Goal: Task Accomplishment & Management: Use online tool/utility

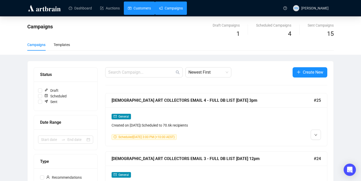
click at [141, 8] on link "Customers" at bounding box center [139, 8] width 23 height 13
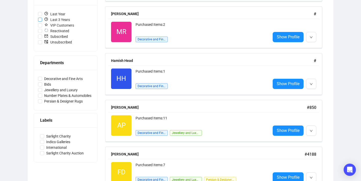
scroll to position [134, 0]
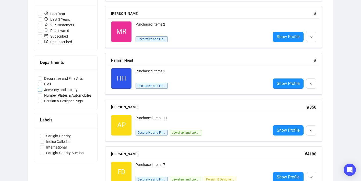
copy span
drag, startPoint x: 100, startPoint y: 90, endPoint x: 45, endPoint y: 89, distance: 55.0
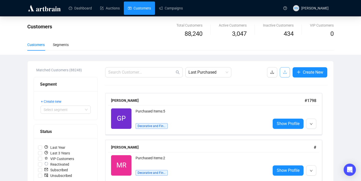
click at [283, 71] on icon "upload" at bounding box center [285, 72] width 4 height 4
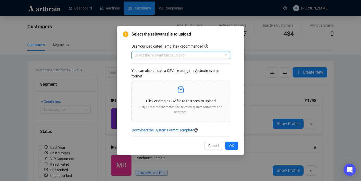
click at [176, 58] on input "search" at bounding box center [179, 55] width 88 height 8
click at [175, 68] on div "Customers" at bounding box center [181, 66] width 90 height 6
click at [175, 101] on p "Click or drag a CSV file to this area to upload" at bounding box center [181, 101] width 90 height 6
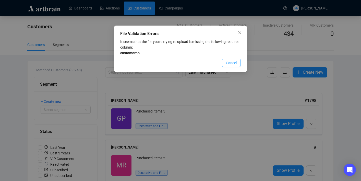
click at [236, 60] on span "Cancel" at bounding box center [231, 63] width 11 height 6
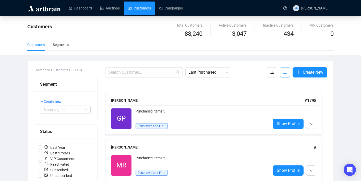
click at [283, 71] on icon "upload" at bounding box center [285, 72] width 4 height 4
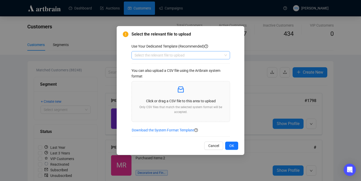
click at [178, 58] on input "search" at bounding box center [179, 55] width 88 height 8
click at [179, 64] on div "Customers" at bounding box center [181, 66] width 90 height 6
click at [179, 89] on icon "inbox" at bounding box center [181, 89] width 6 height 6
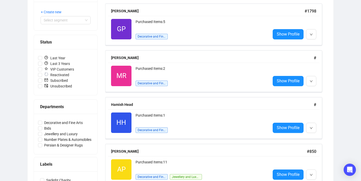
scroll to position [96, 0]
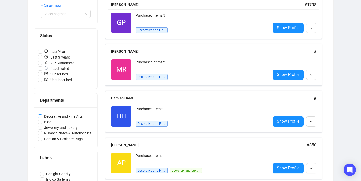
drag, startPoint x: 99, startPoint y: 116, endPoint x: 45, endPoint y: 116, distance: 54.4
copy span
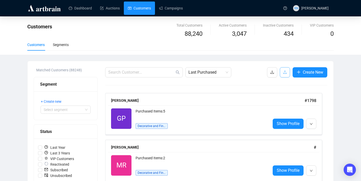
click at [285, 73] on icon "upload" at bounding box center [285, 72] width 4 height 4
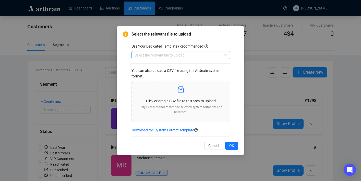
click at [187, 56] on input "search" at bounding box center [179, 55] width 88 height 8
click at [188, 68] on div "Customers" at bounding box center [181, 66] width 90 height 6
click at [184, 100] on p "Click or drag a CSV file to this area to upload" at bounding box center [181, 101] width 90 height 6
